Goal: Information Seeking & Learning: Stay updated

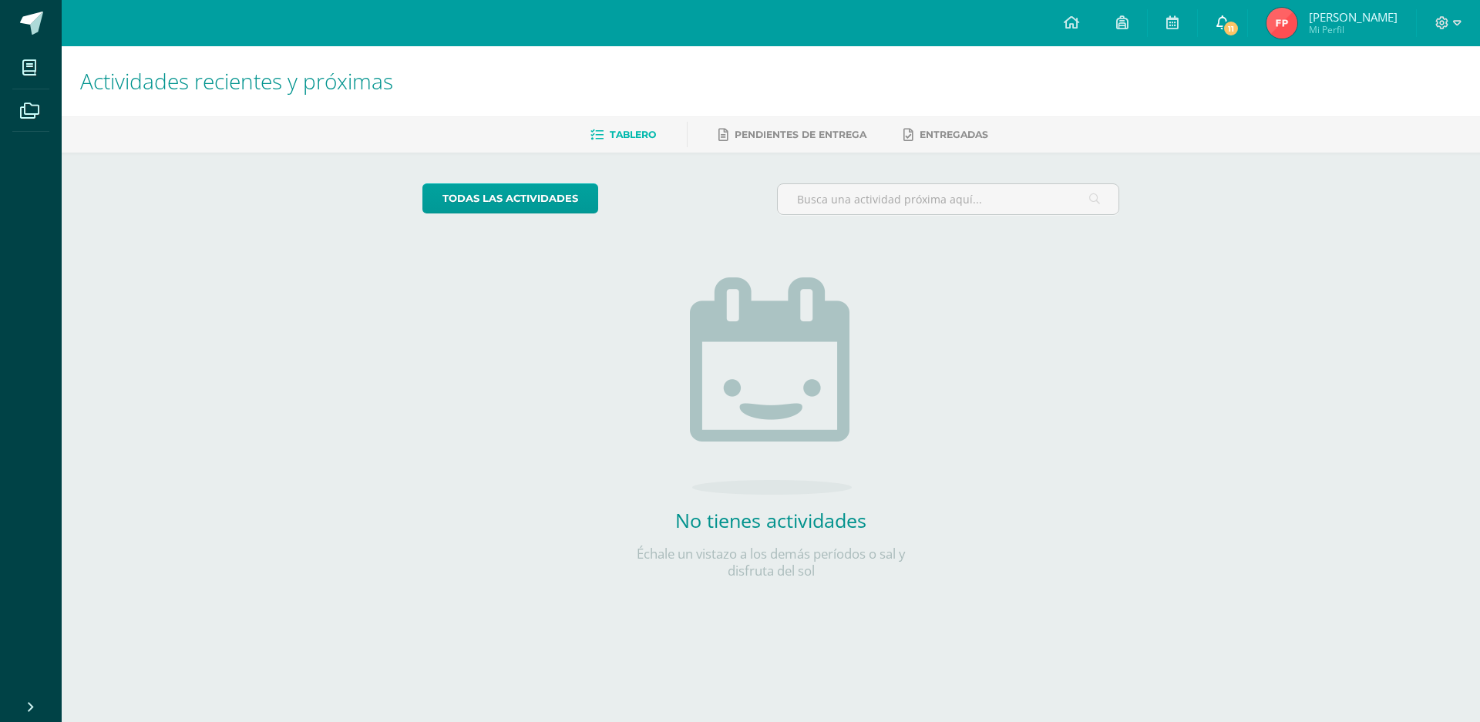
click at [1222, 26] on span "11" at bounding box center [1230, 28] width 17 height 17
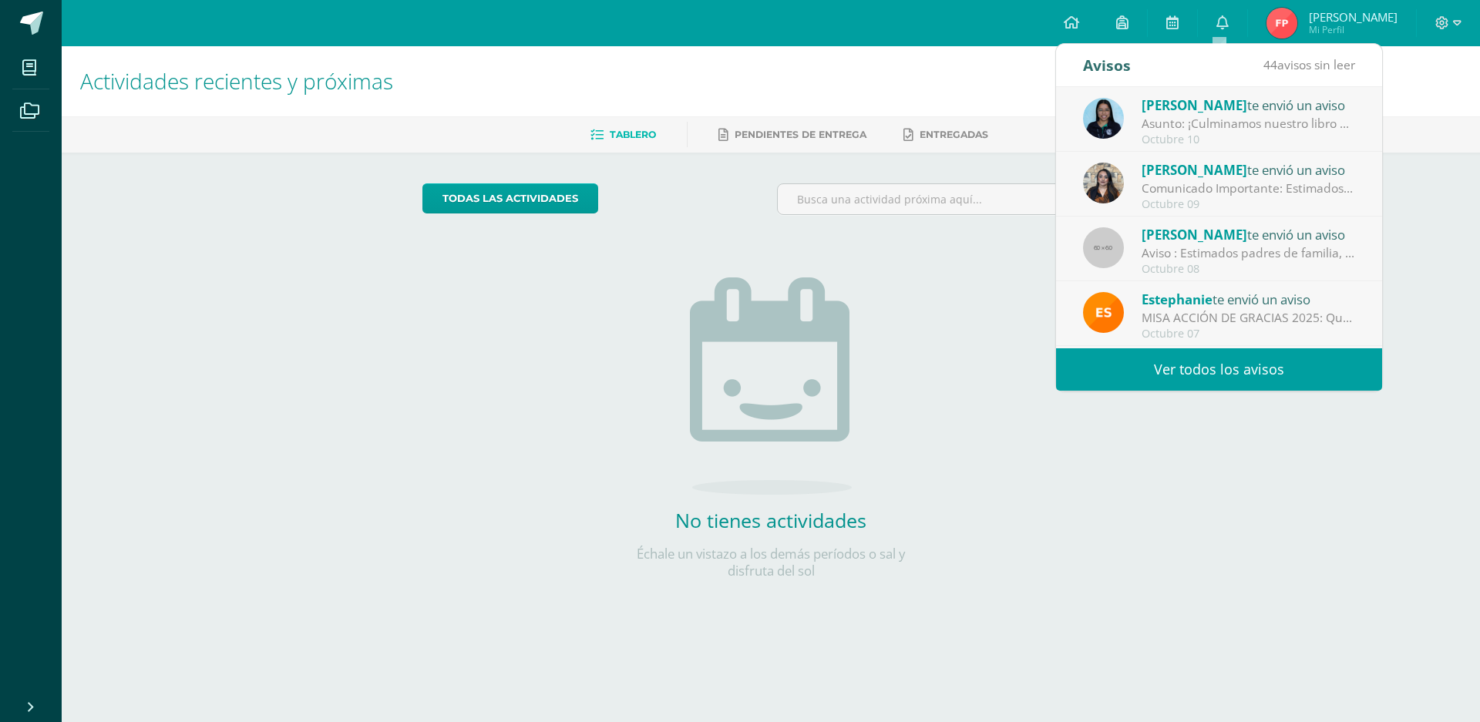
click at [1228, 370] on link "Ver todos los avisos" at bounding box center [1219, 369] width 326 height 42
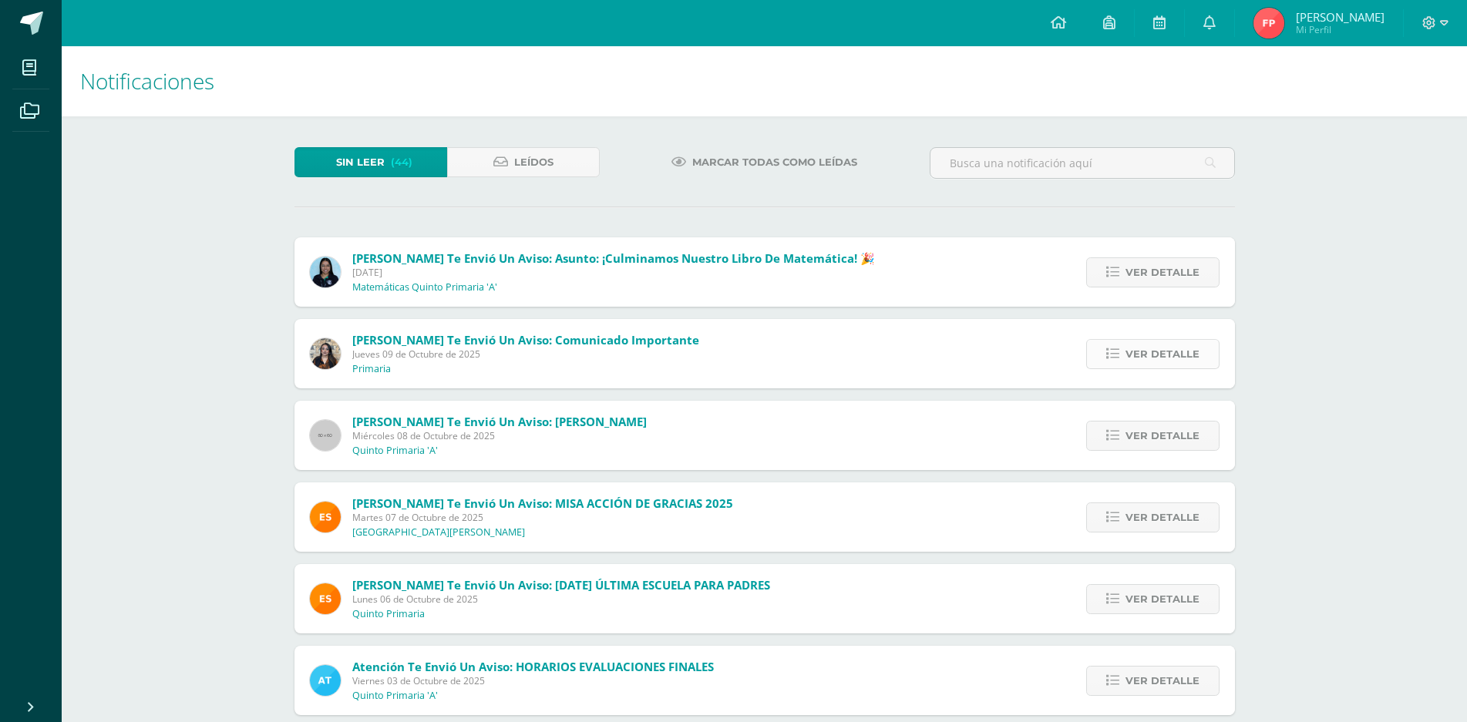
click at [1104, 363] on link "Ver detalle" at bounding box center [1152, 354] width 133 height 30
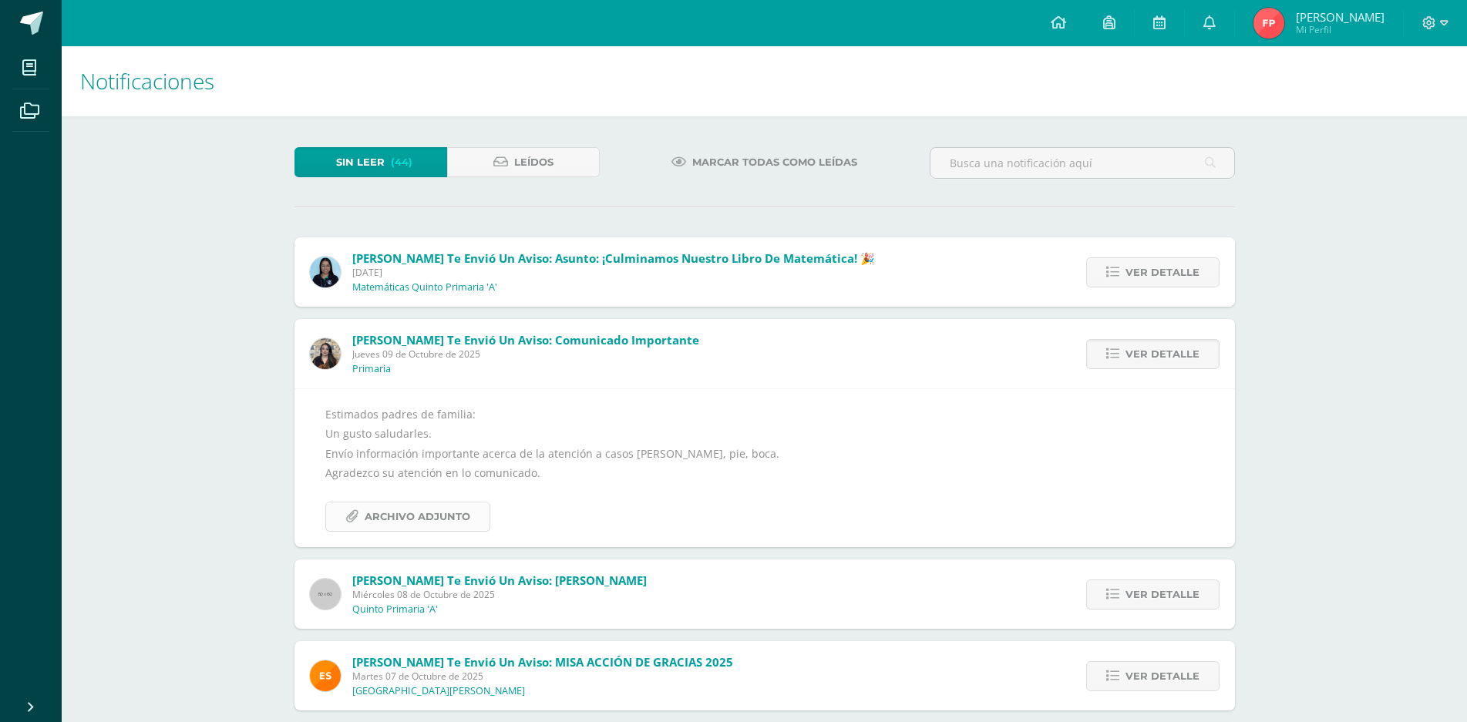
click at [367, 510] on span "Archivo Adjunto" at bounding box center [418, 516] width 106 height 29
click at [1109, 358] on icon at bounding box center [1112, 354] width 13 height 13
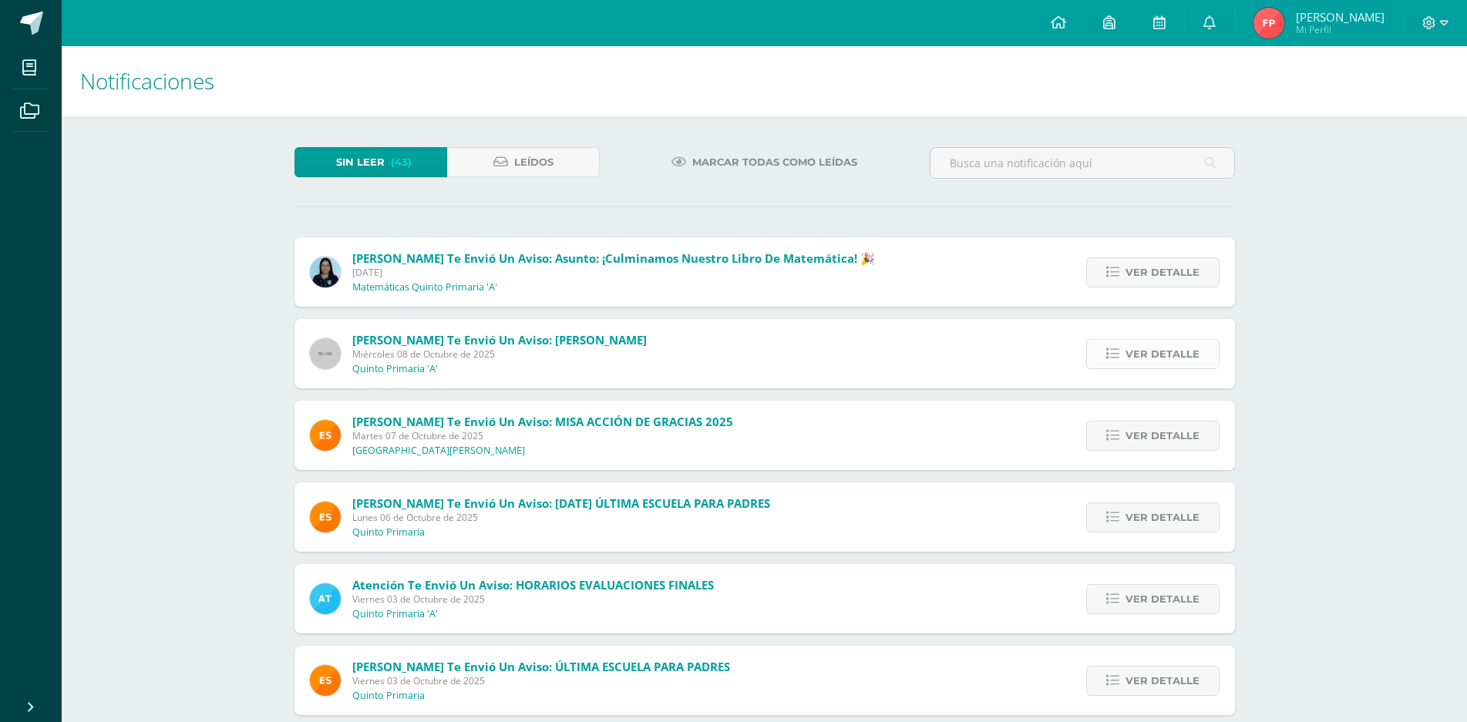
click at [1136, 359] on span "Ver detalle" at bounding box center [1162, 354] width 74 height 29
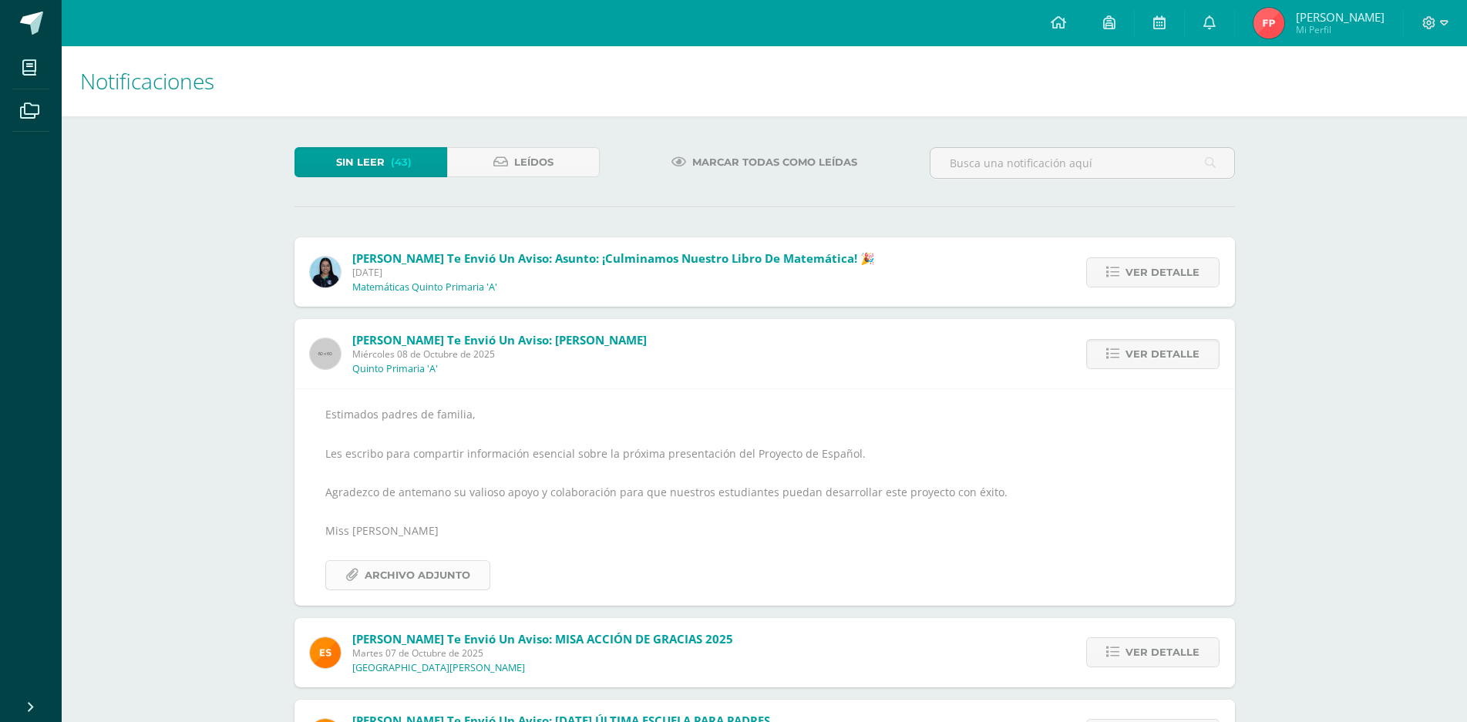
click at [425, 576] on span "Archivo Adjunto" at bounding box center [418, 575] width 106 height 29
drag, startPoint x: 1155, startPoint y: 343, endPoint x: 1150, endPoint y: 350, distance: 8.8
click at [1151, 348] on span "Ver detalle" at bounding box center [1162, 354] width 74 height 29
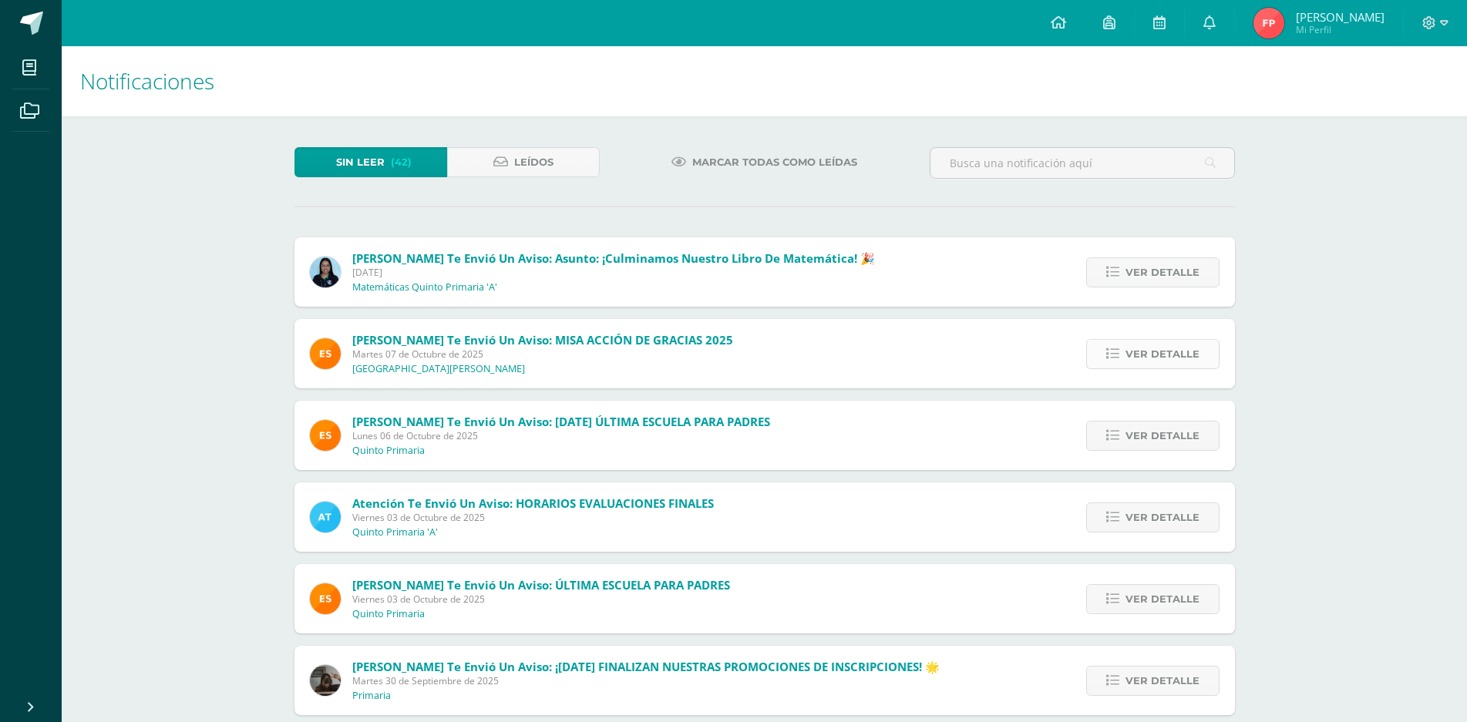
click at [1114, 358] on icon at bounding box center [1112, 354] width 13 height 13
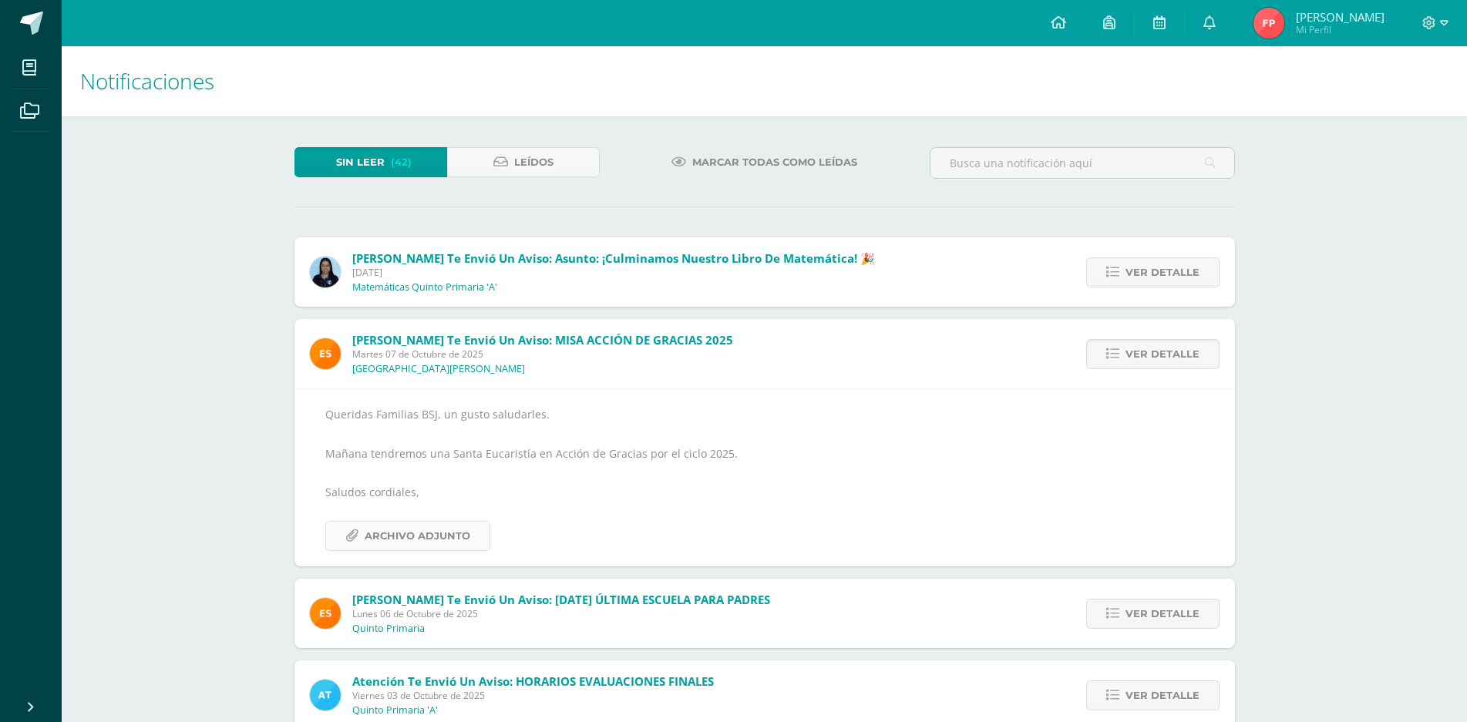
click at [440, 536] on span "Archivo Adjunto" at bounding box center [418, 536] width 106 height 29
click at [1130, 344] on span "Ver detalle" at bounding box center [1162, 354] width 74 height 29
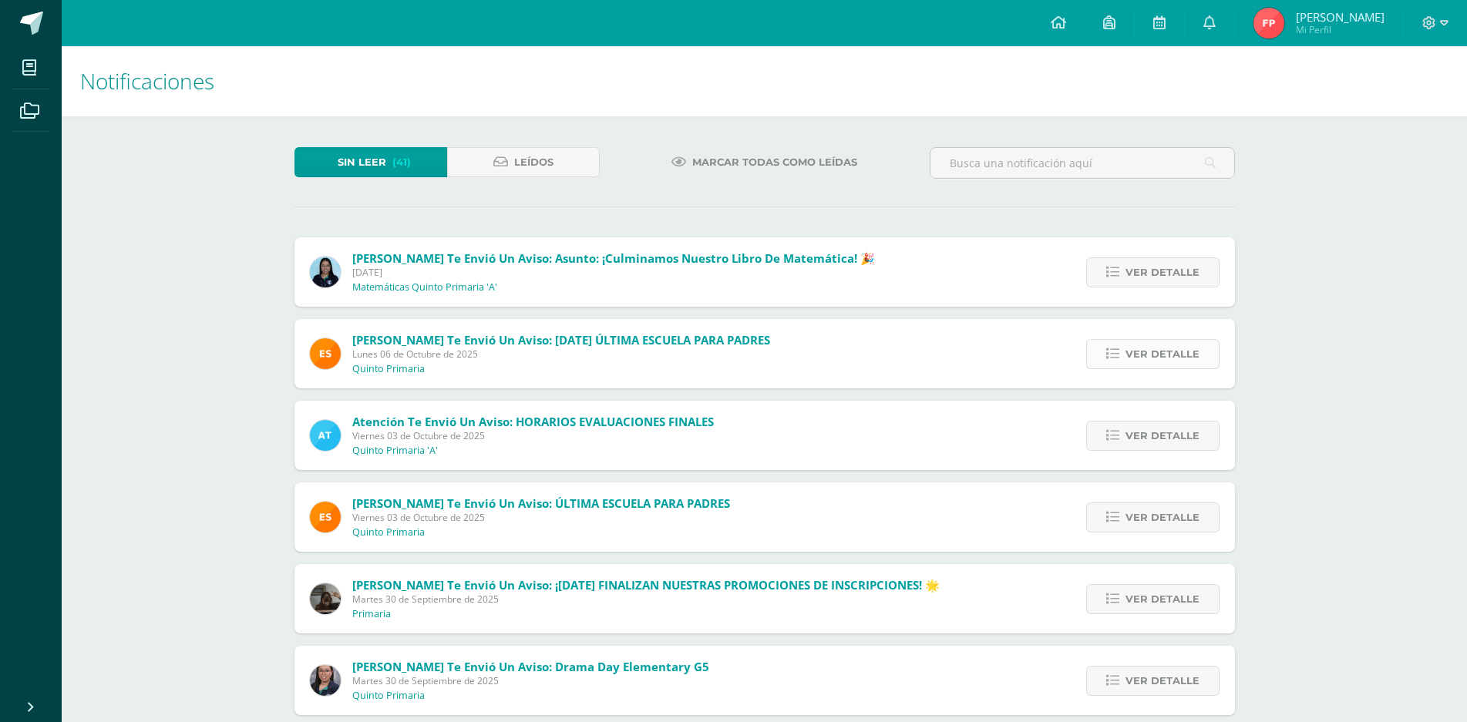
click at [1147, 359] on span "Ver detalle" at bounding box center [1162, 354] width 74 height 29
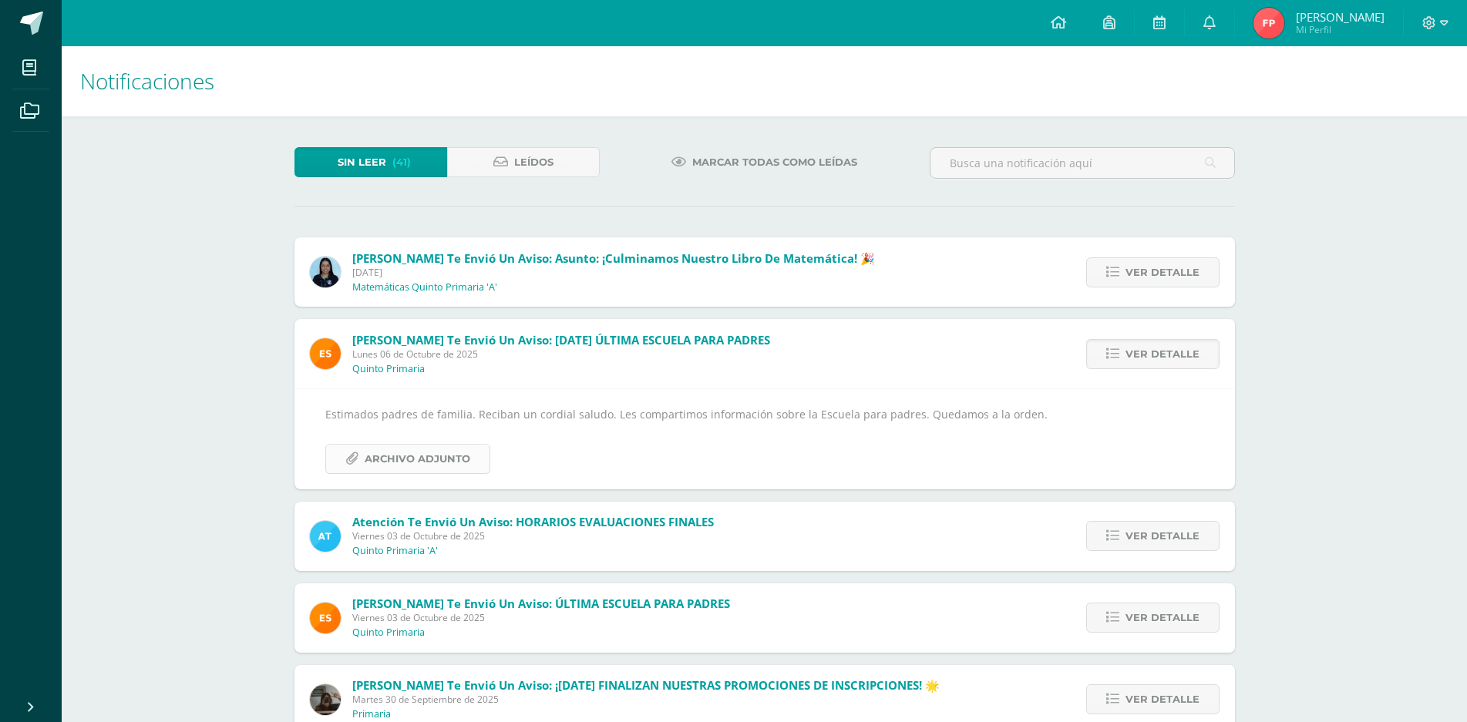
click at [407, 465] on span "Archivo Adjunto" at bounding box center [418, 459] width 106 height 29
click at [1141, 345] on span "Ver detalle" at bounding box center [1162, 354] width 74 height 29
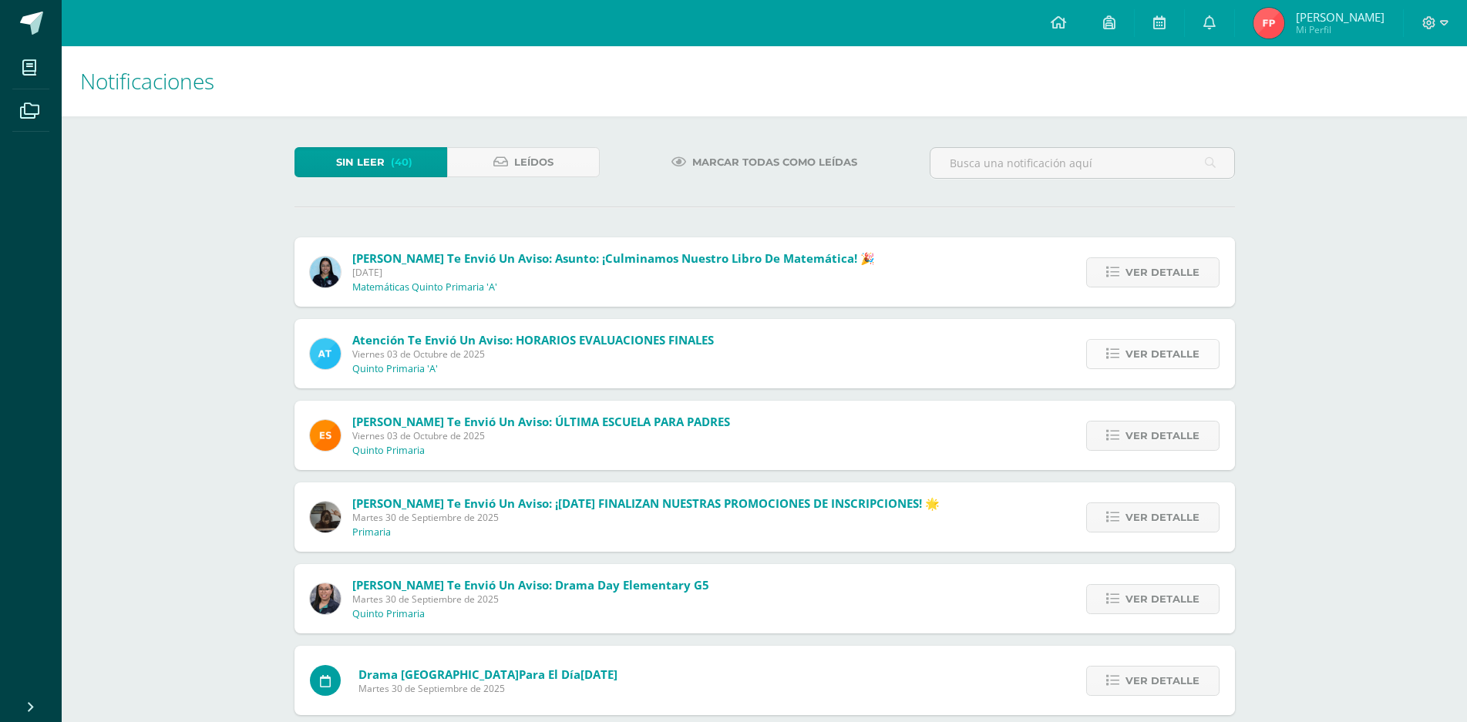
click at [1133, 357] on span "Ver detalle" at bounding box center [1162, 354] width 74 height 29
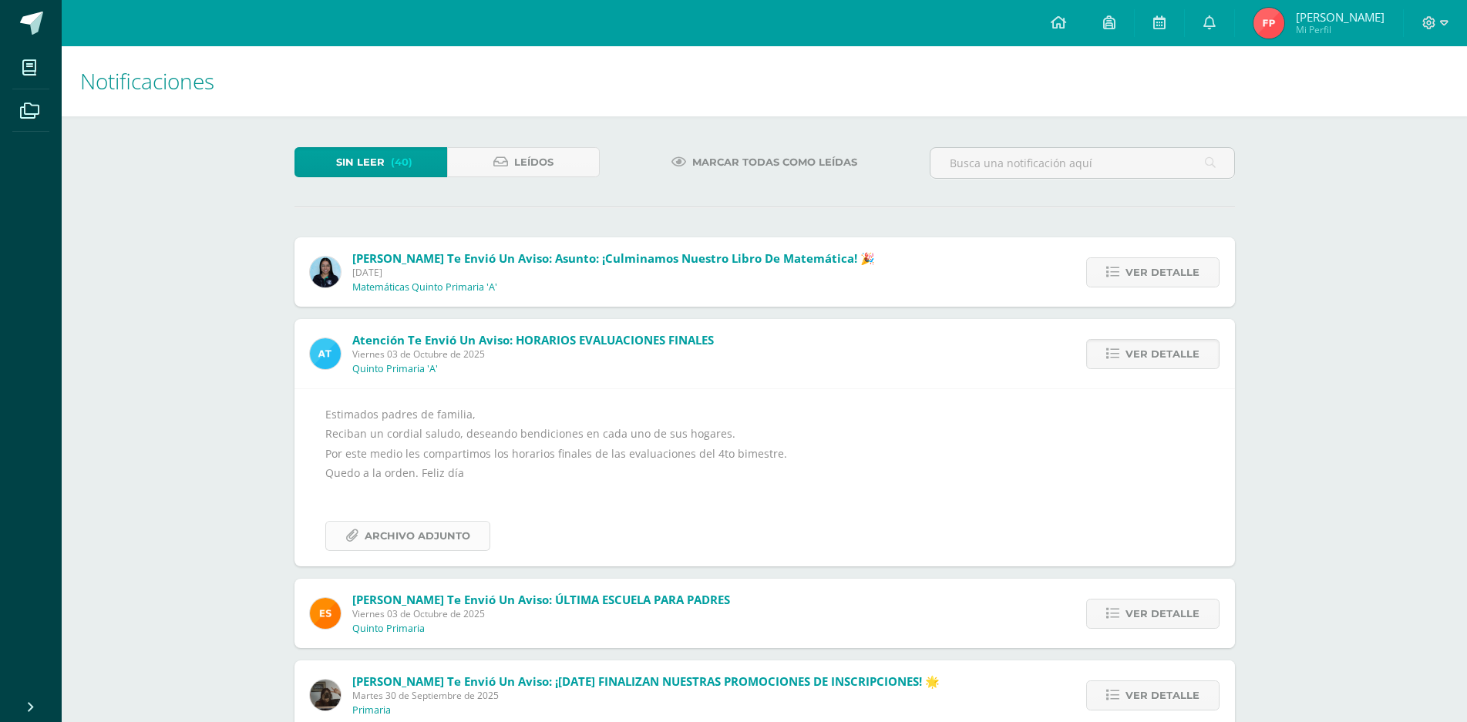
click at [455, 532] on span "Archivo Adjunto" at bounding box center [418, 536] width 106 height 29
